Goal: Information Seeking & Learning: Learn about a topic

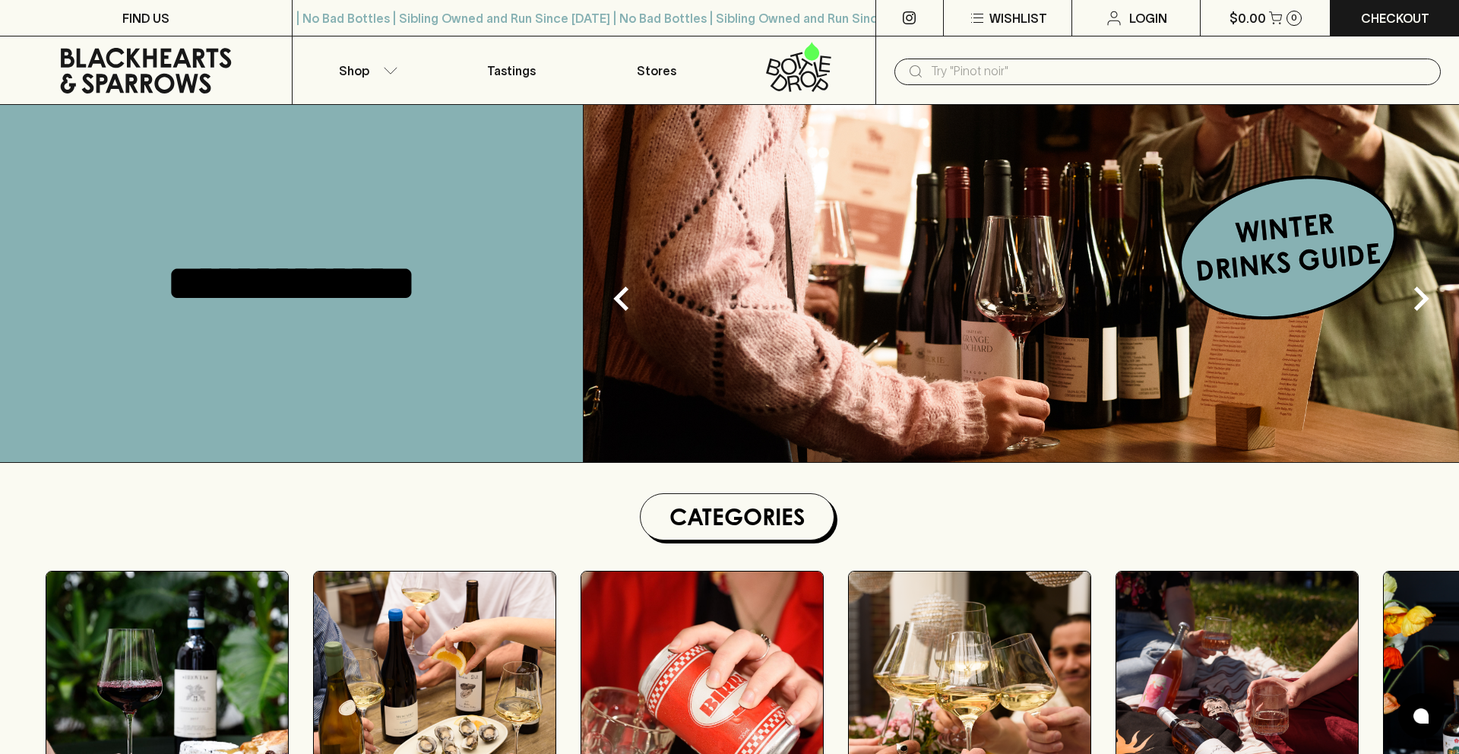
click at [1326, 258] on img at bounding box center [1021, 283] width 875 height 357
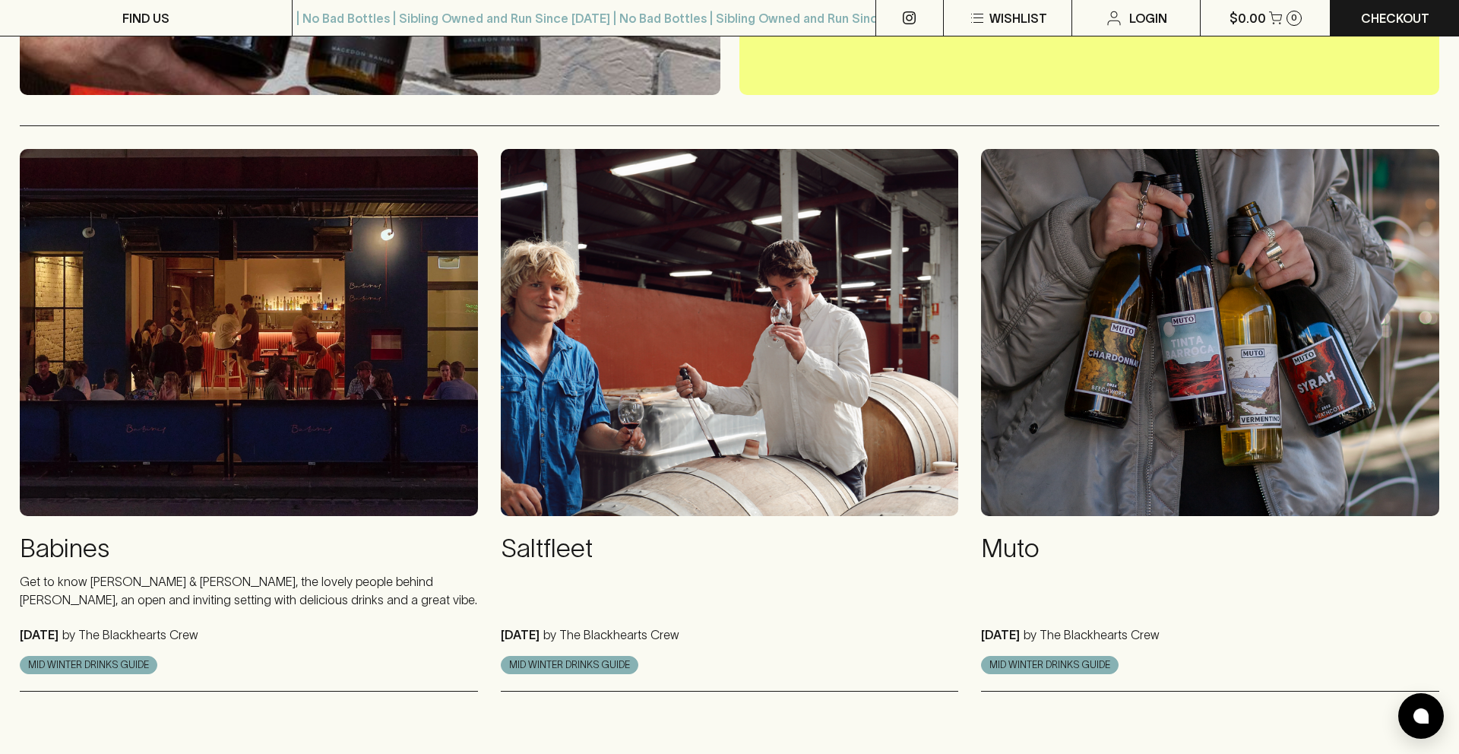
scroll to position [620, 0]
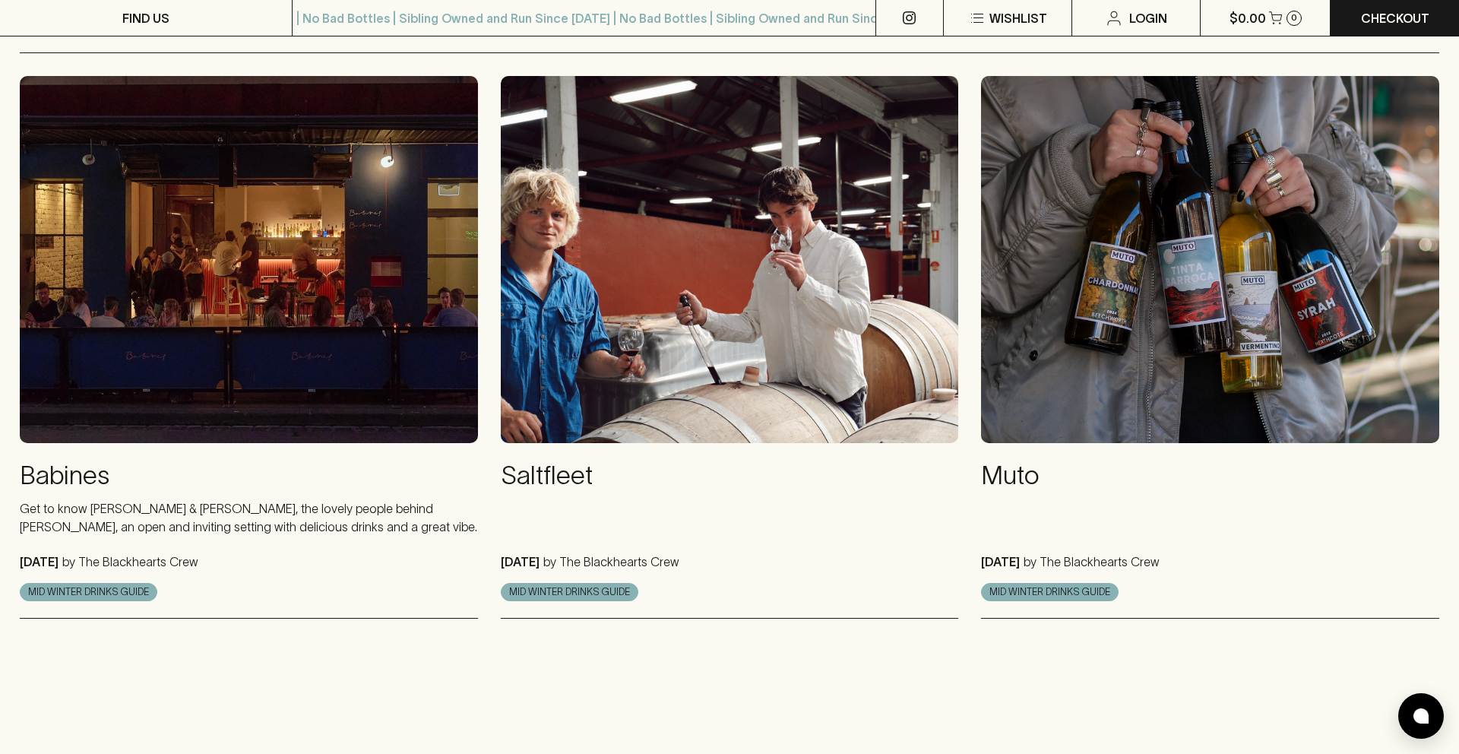
click at [689, 504] on p at bounding box center [730, 517] width 458 height 36
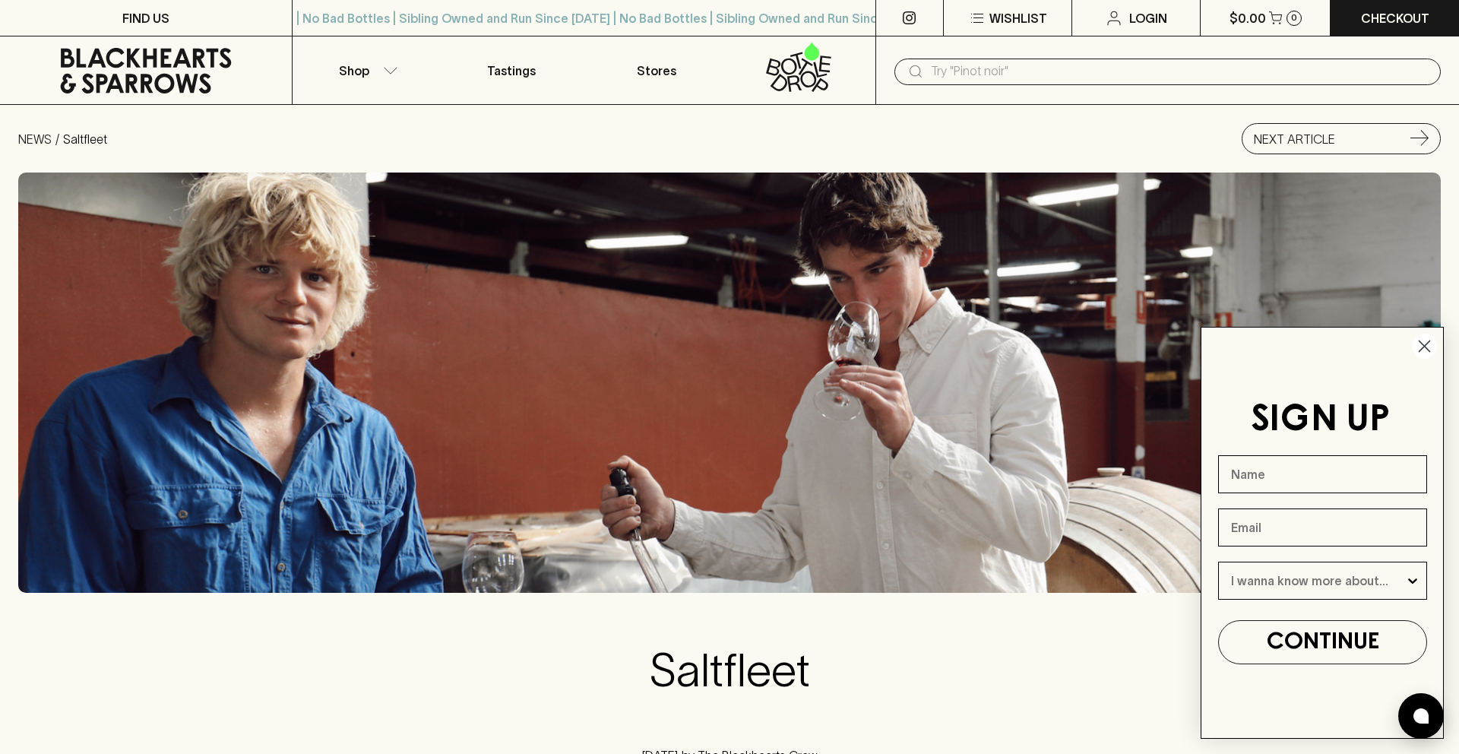
click at [131, 60] on icon at bounding box center [145, 71] width 269 height 46
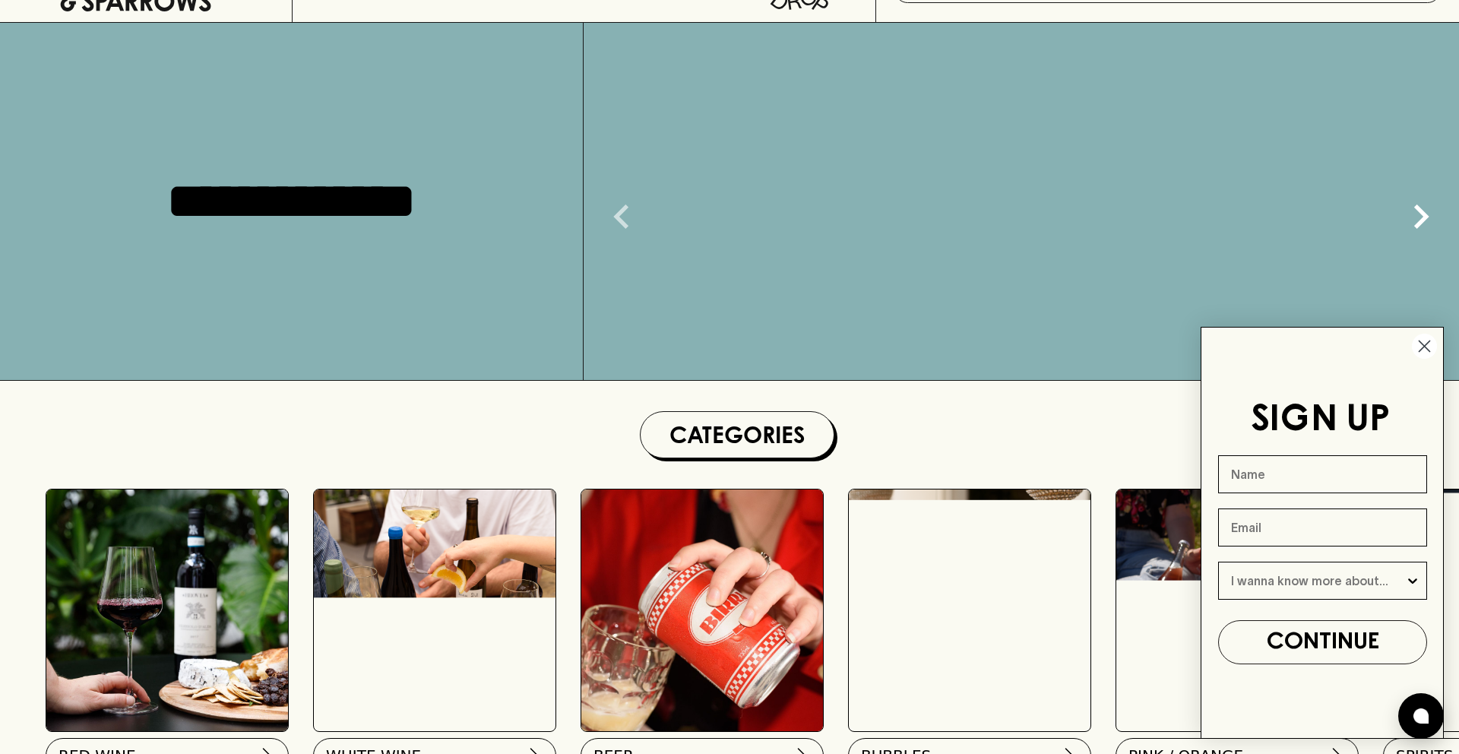
scroll to position [55, 0]
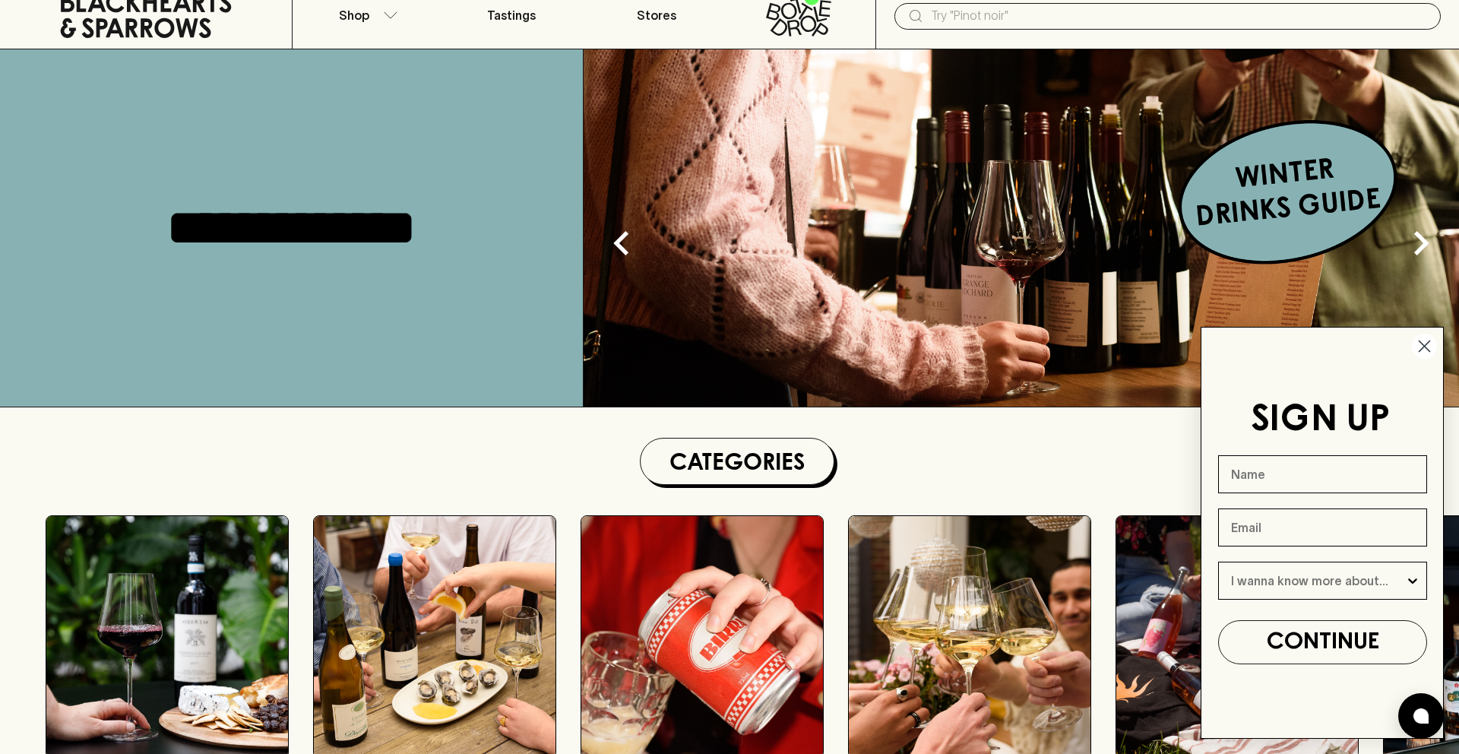
click at [947, 193] on img at bounding box center [1021, 227] width 875 height 357
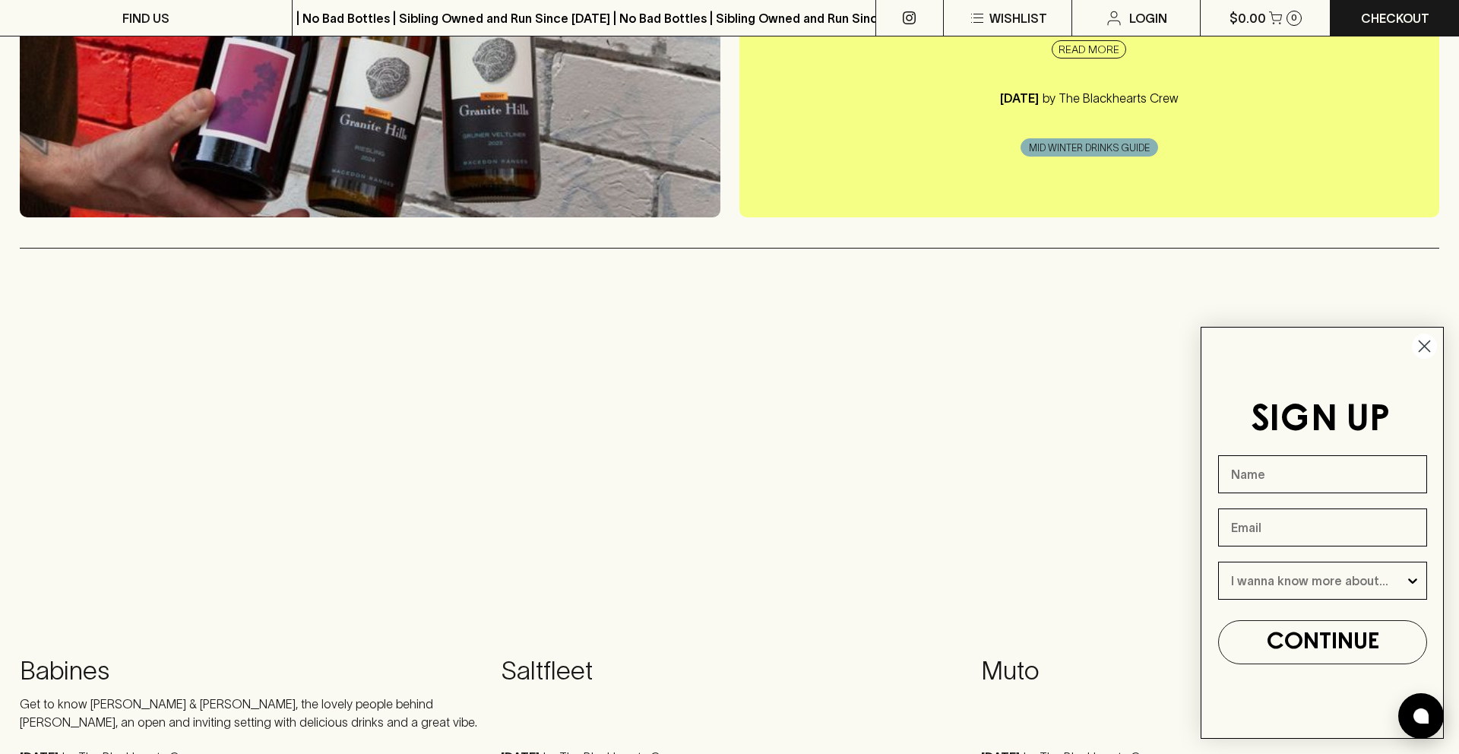
scroll to position [573, 0]
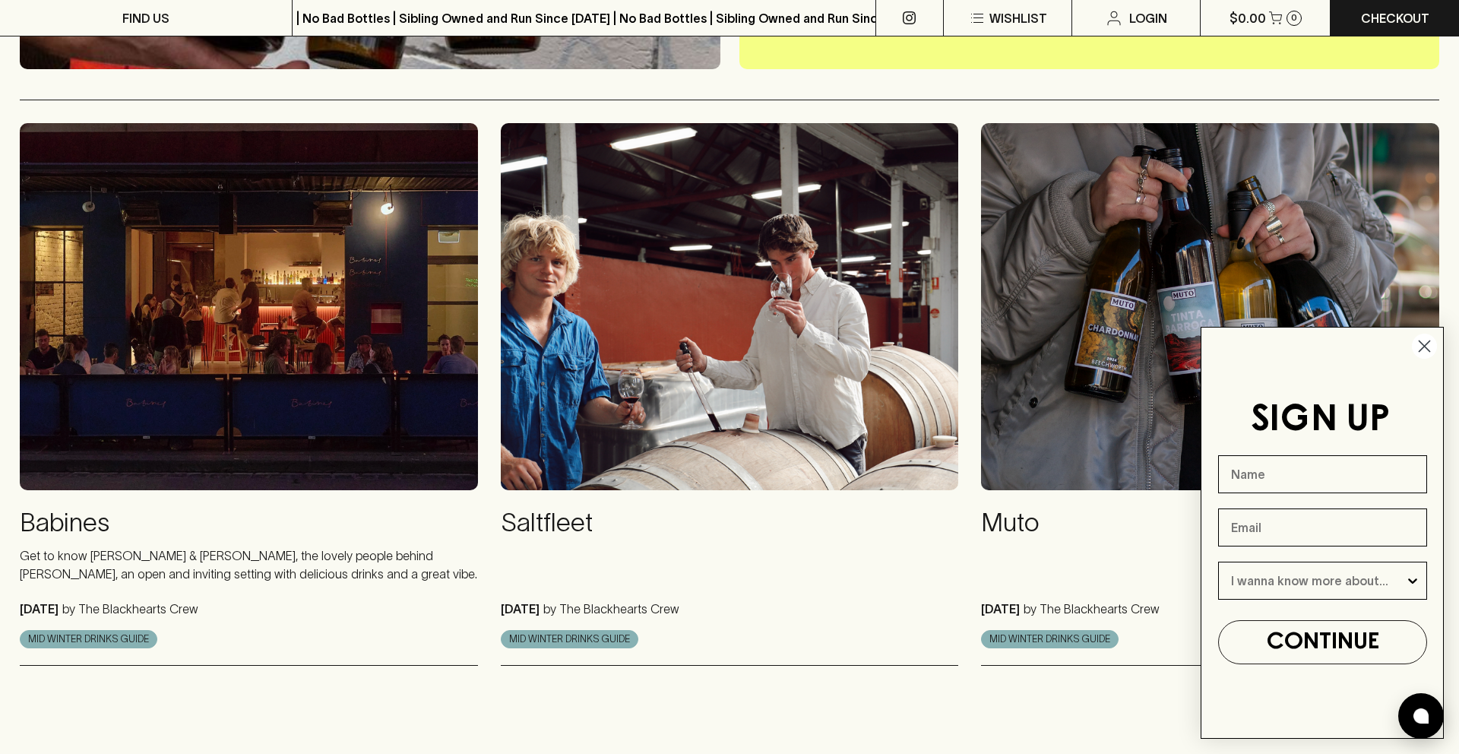
drag, startPoint x: 1202, startPoint y: 387, endPoint x: 1168, endPoint y: 382, distance: 34.6
click at [1202, 387] on form "SIGN UP CONTINUE Submit" at bounding box center [1321, 533] width 243 height 412
click at [1157, 381] on img at bounding box center [1210, 306] width 458 height 366
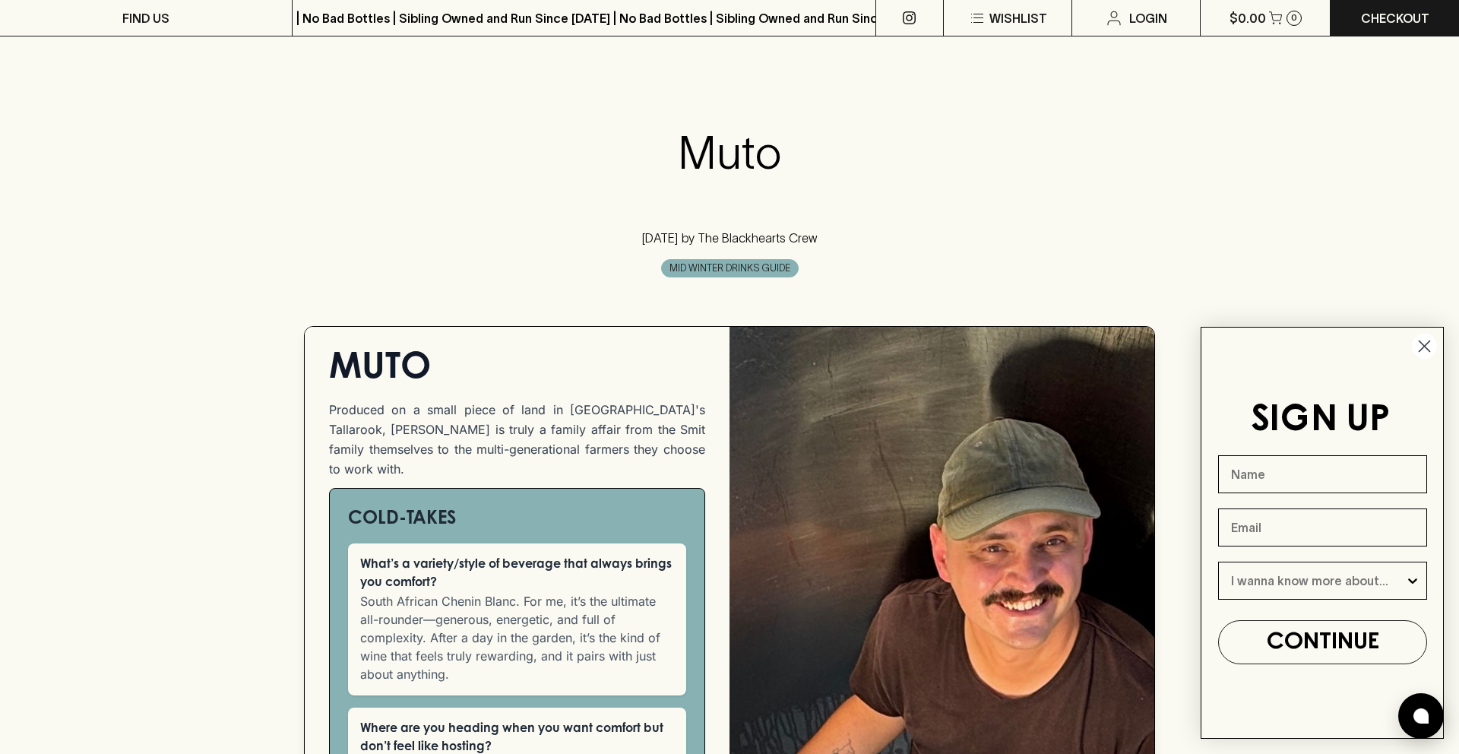
scroll to position [443, 0]
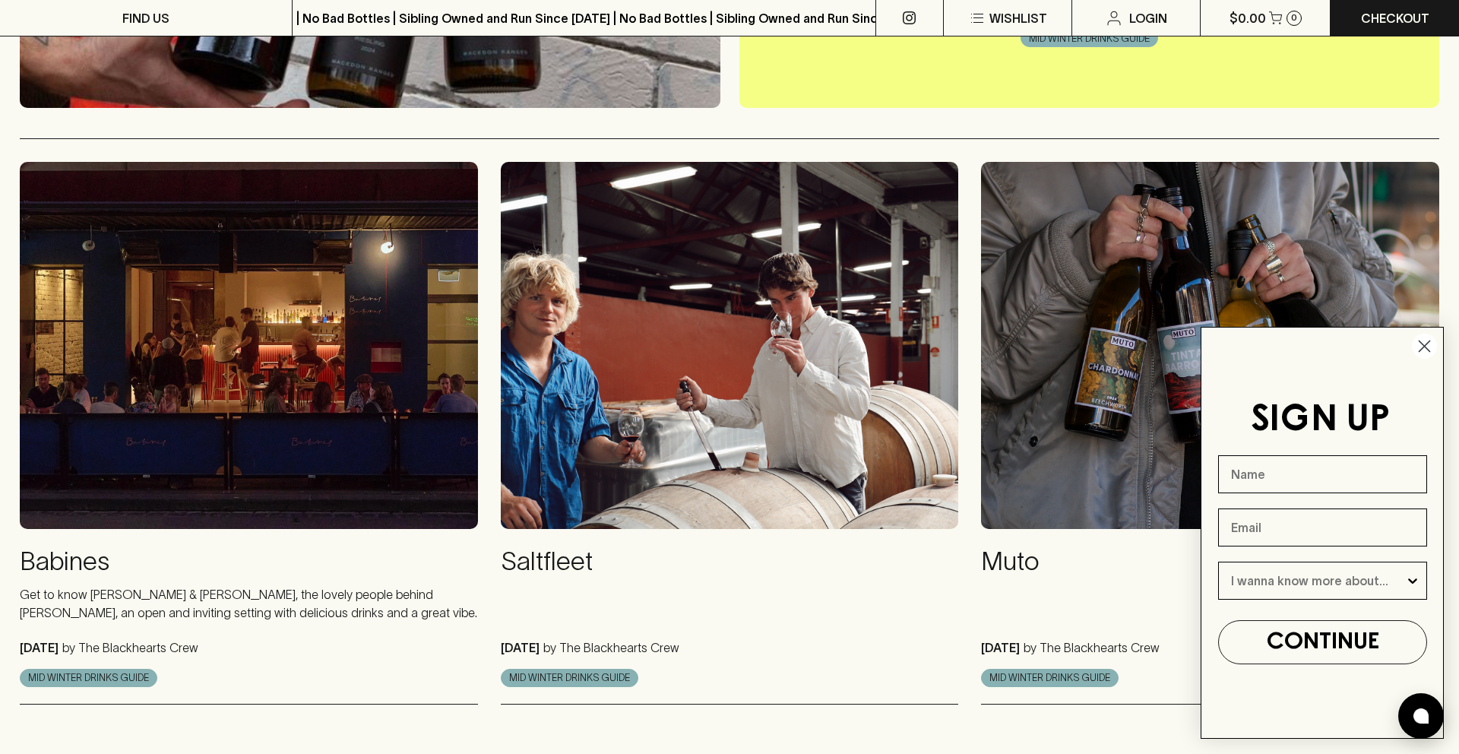
scroll to position [597, 0]
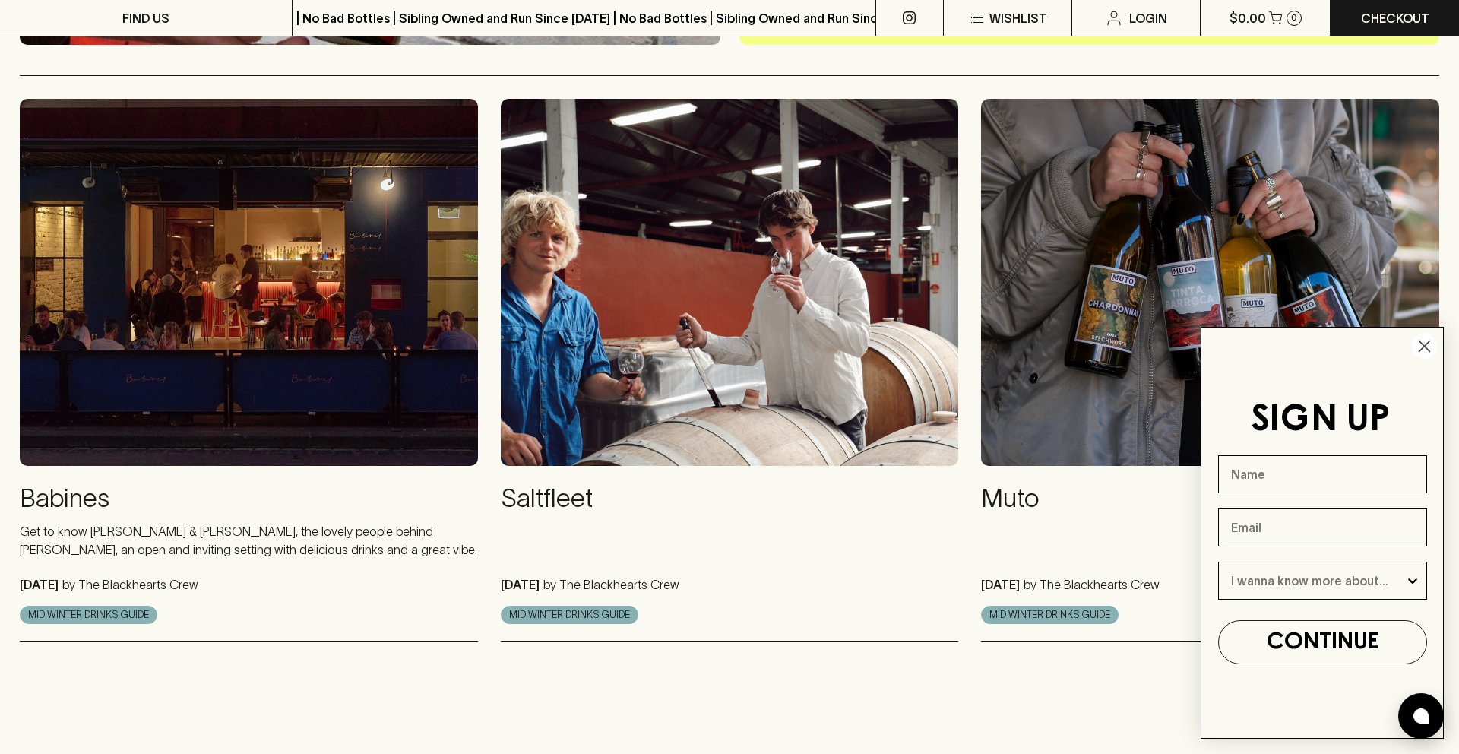
click at [234, 224] on img at bounding box center [249, 282] width 458 height 366
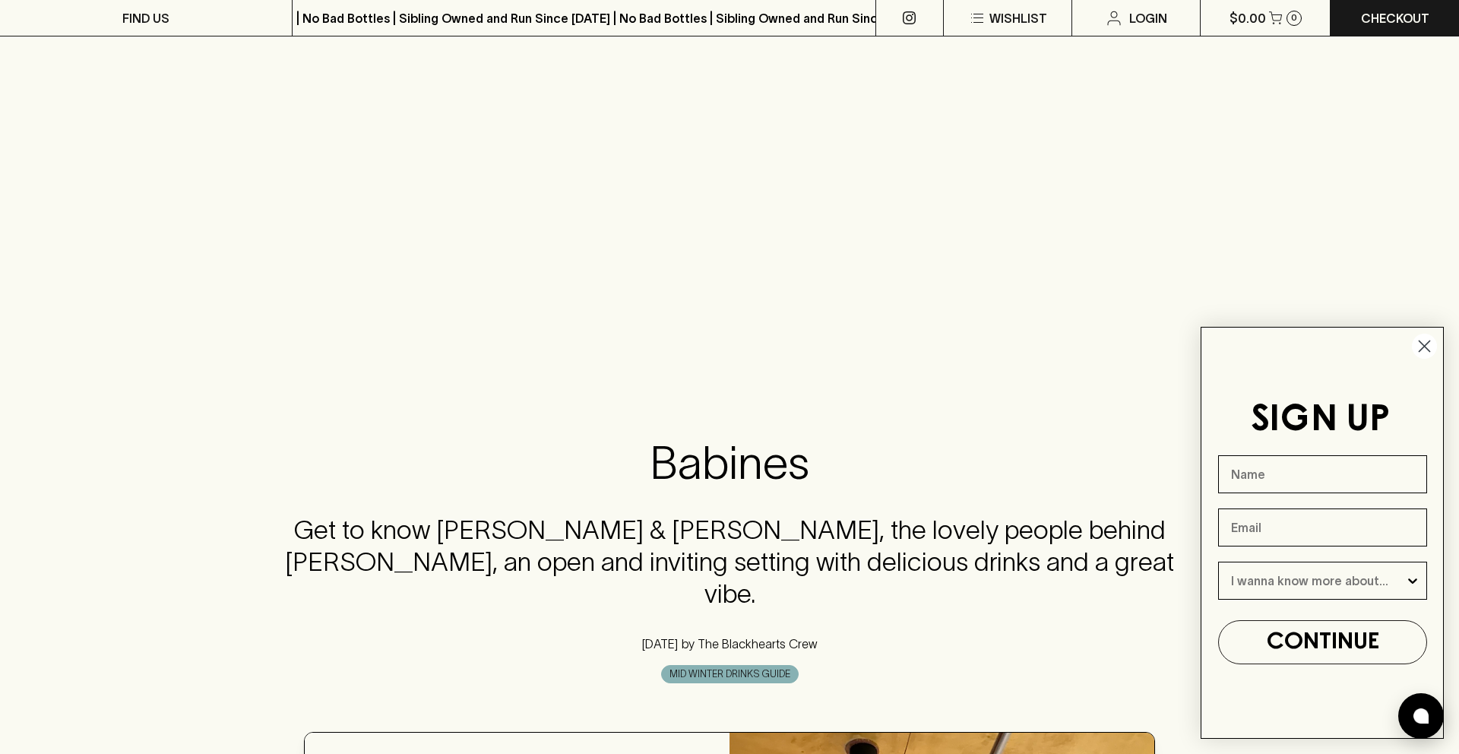
scroll to position [178, 0]
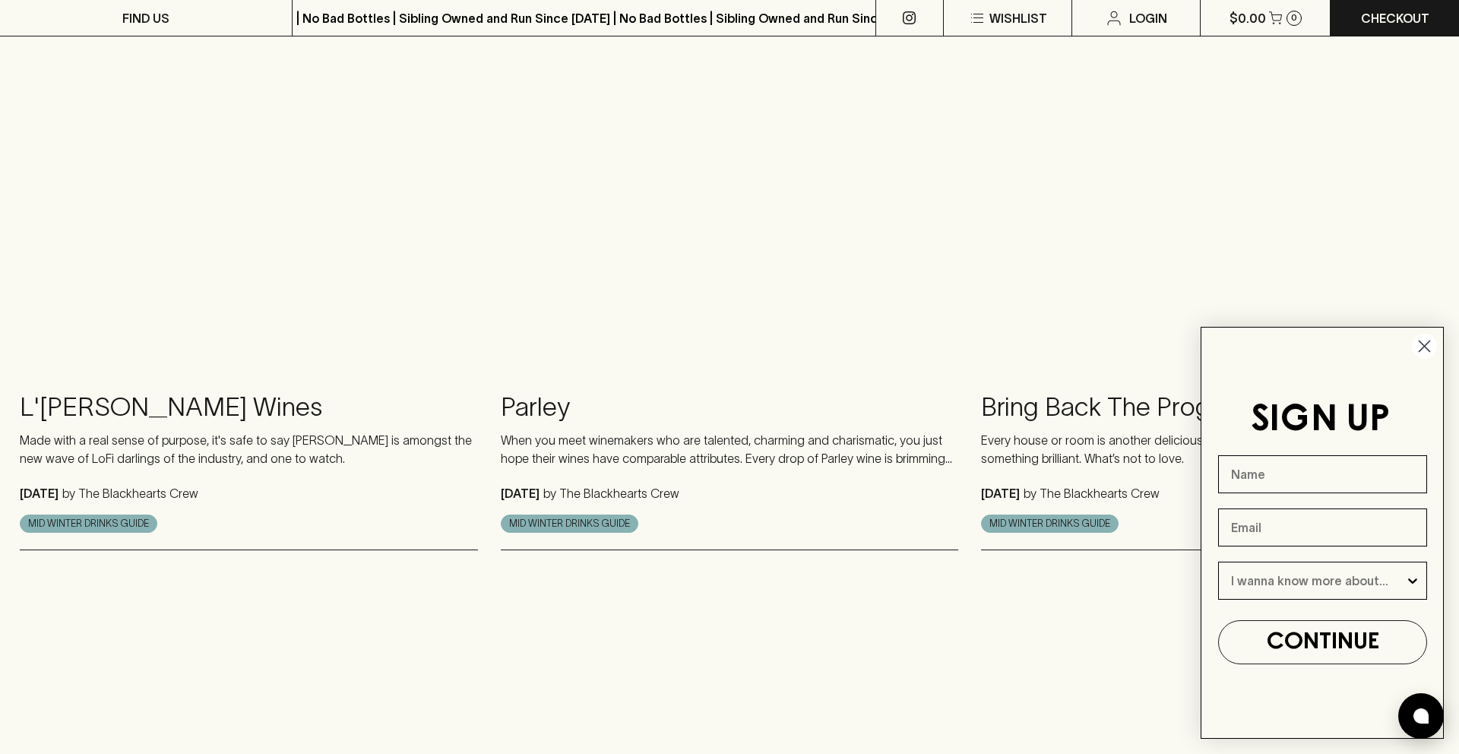
scroll to position [1271, 0]
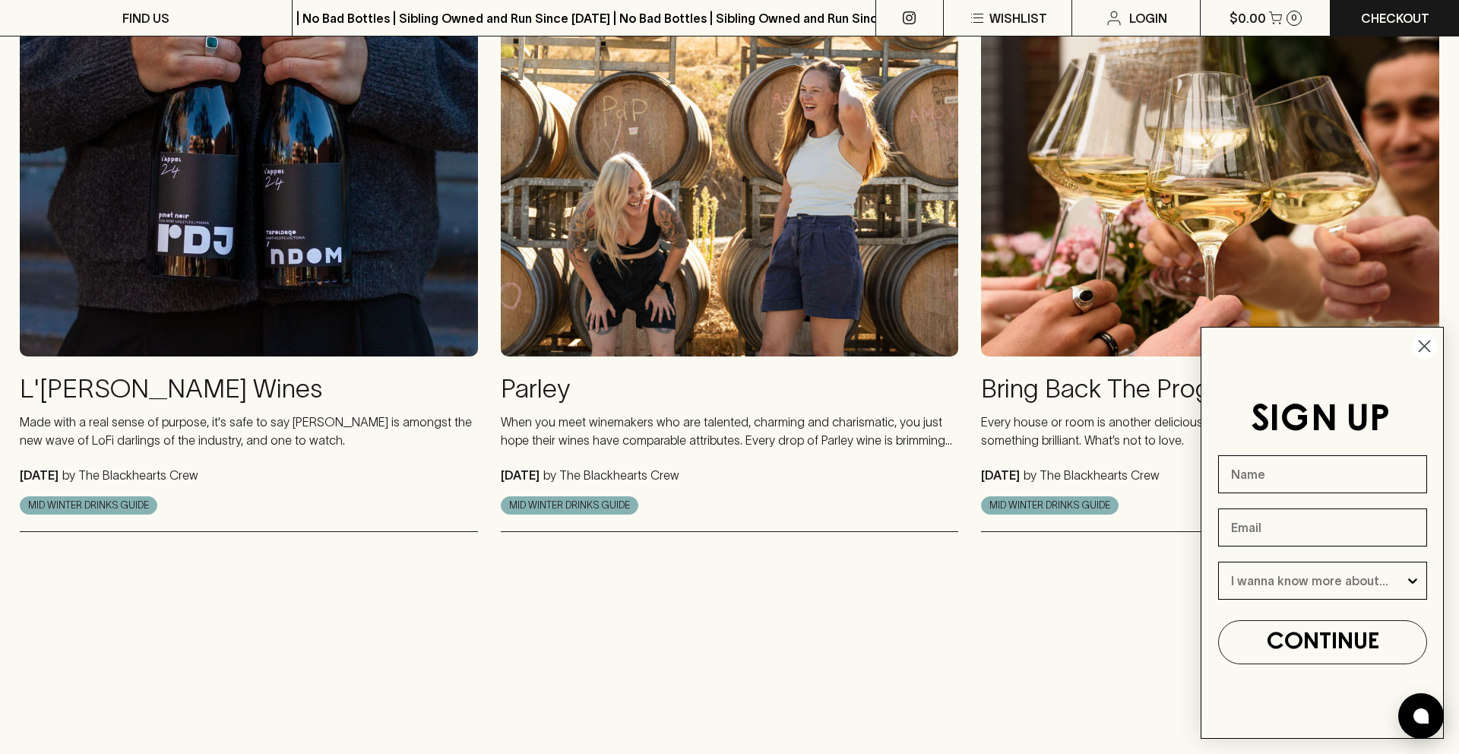
click at [618, 303] on img at bounding box center [730, 173] width 458 height 366
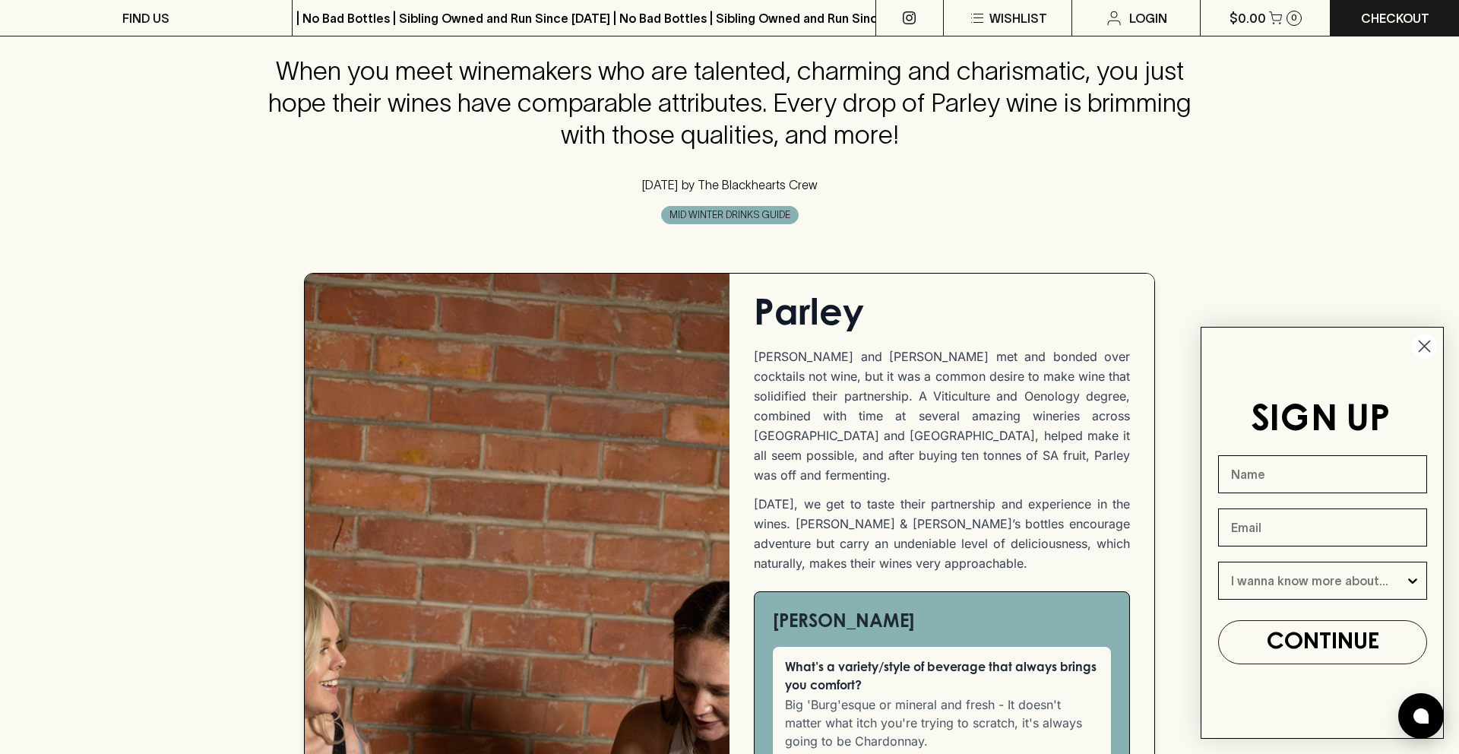
scroll to position [519, 0]
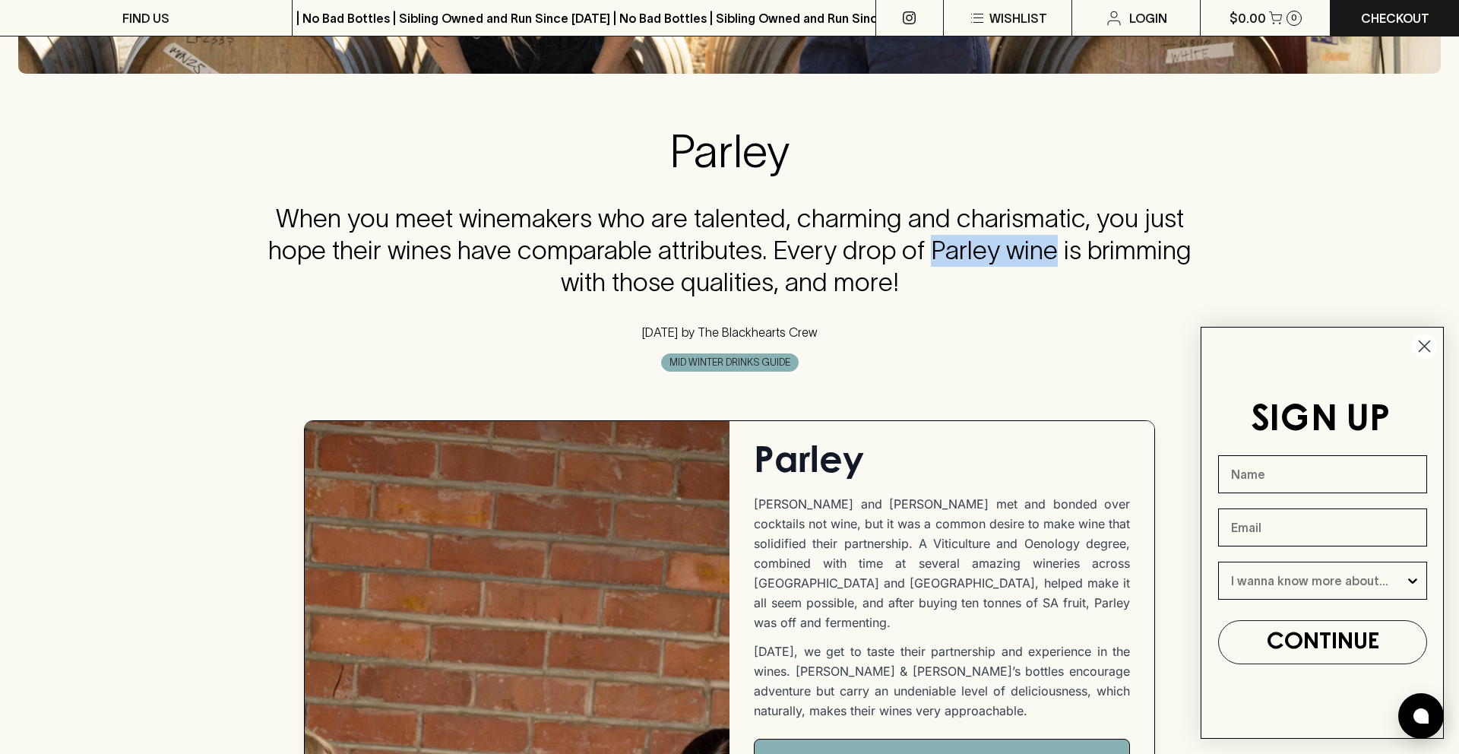
drag, startPoint x: 1055, startPoint y: 256, endPoint x: 934, endPoint y: 258, distance: 121.6
click at [935, 258] on h4 "When you meet winemakers who are talented, charming and charismatic, you just h…" at bounding box center [729, 251] width 927 height 96
copy h4 "Parley wine"
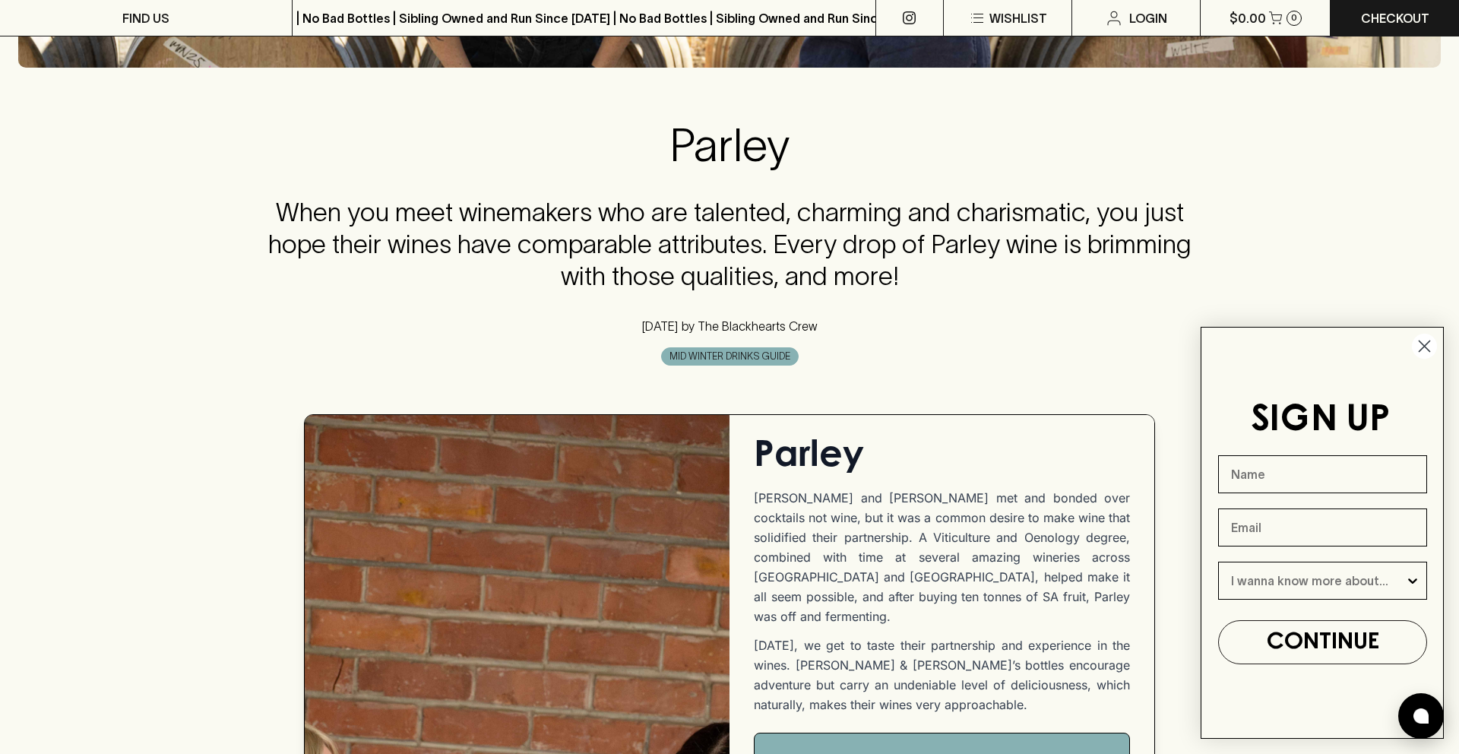
drag, startPoint x: 577, startPoint y: 14, endPoint x: 572, endPoint y: 2, distance: 13.0
